Goal: Information Seeking & Learning: Learn about a topic

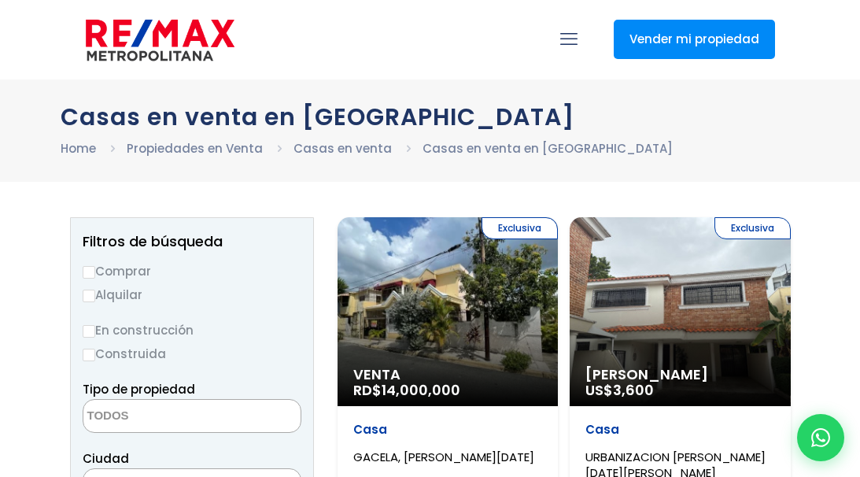
select select
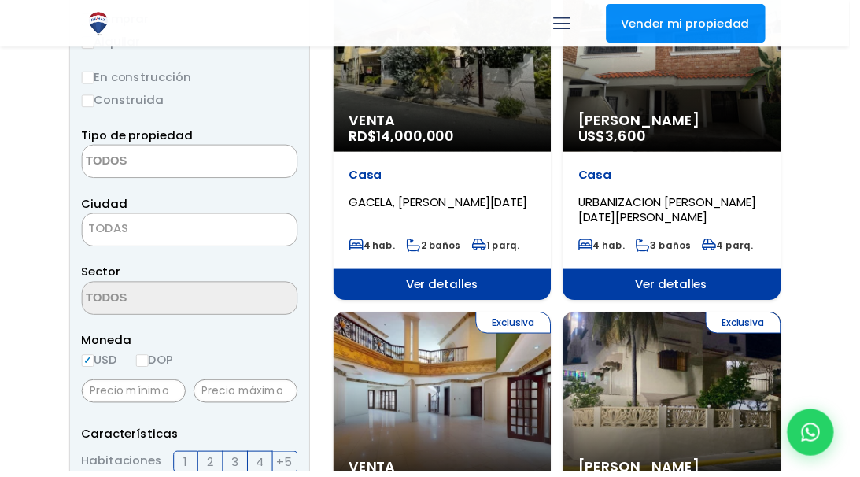
scroll to position [236, 0]
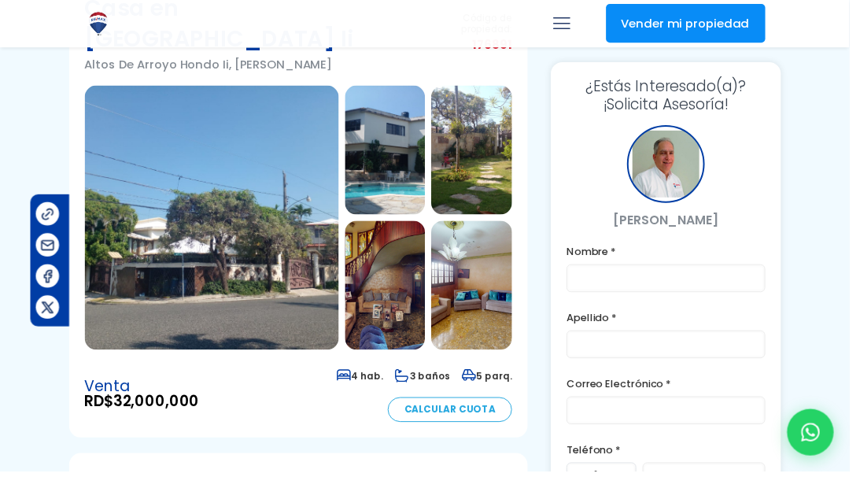
scroll to position [110, 126]
